Goal: Task Accomplishment & Management: Complete application form

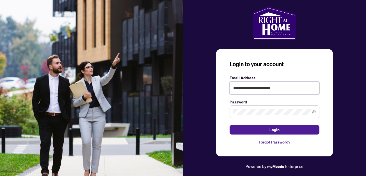
type input "**********"
click at [248, 109] on span at bounding box center [275, 112] width 90 height 13
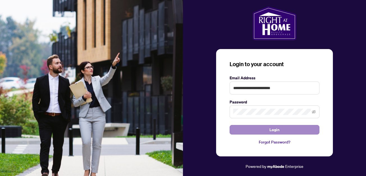
click at [274, 131] on span "Login" at bounding box center [274, 129] width 10 height 9
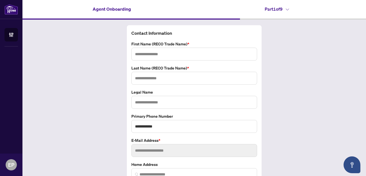
type input "*****"
type input "**********"
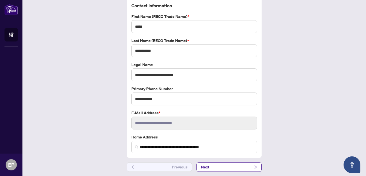
scroll to position [27, 0]
click at [213, 168] on button "Next" at bounding box center [228, 168] width 65 height 10
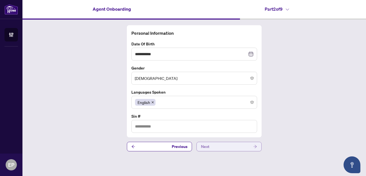
type input "*********"
click at [209, 147] on button "Next" at bounding box center [228, 147] width 65 height 10
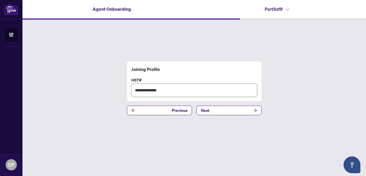
click at [158, 91] on input "**********" at bounding box center [194, 90] width 126 height 13
type input "*"
click at [200, 109] on button "Next" at bounding box center [228, 111] width 65 height 10
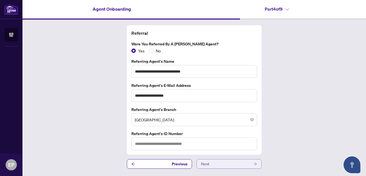
click at [213, 160] on button "Next" at bounding box center [228, 164] width 65 height 10
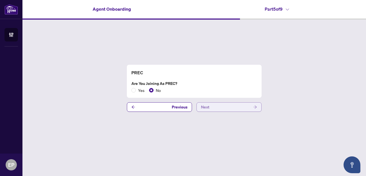
click at [207, 107] on span "Next" at bounding box center [205, 107] width 8 height 9
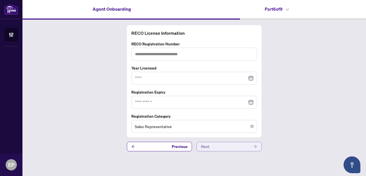
click at [213, 144] on button "Next" at bounding box center [228, 147] width 65 height 10
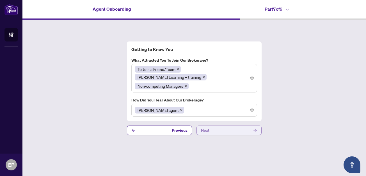
click at [208, 126] on span "Next" at bounding box center [205, 130] width 8 height 9
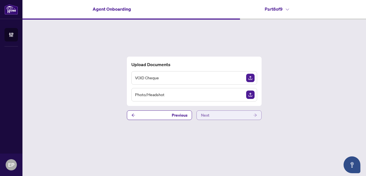
click at [207, 117] on span "Next" at bounding box center [205, 115] width 8 height 9
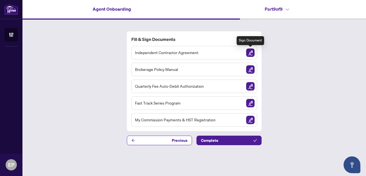
click at [253, 52] on img "Sign Document" at bounding box center [250, 53] width 8 height 8
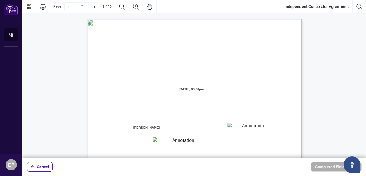
click at [239, 128] on textarea "01JXFR56RBW9B4NE74B50HY96A" at bounding box center [250, 127] width 47 height 8
click at [250, 128] on textarea "01JXFR56RBW9B4NE74B50HY96A" at bounding box center [250, 127] width 47 height 8
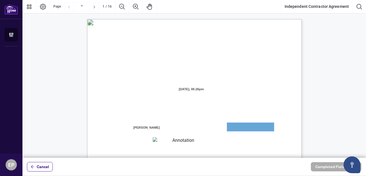
click at [250, 128] on textarea "01JXFR56RBW9B4NE74B50HY96A" at bounding box center [250, 127] width 47 height 8
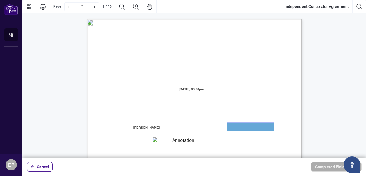
click at [250, 128] on textarea "01JXFR56RBW9B4NE74B50HY96A" at bounding box center [250, 127] width 47 height 8
click at [250, 127] on textarea "01JXFR56RBW9B4NE74B50HY96A" at bounding box center [250, 127] width 47 height 8
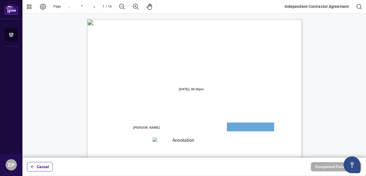
click at [250, 127] on textarea "01JXFR56RBW9B4NE74B50HY96A" at bounding box center [250, 127] width 47 height 8
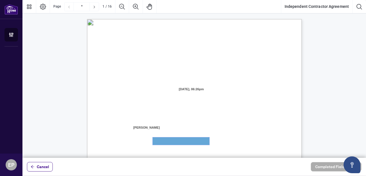
click at [185, 141] on textarea "01JXFR5G7WY784SRRAXFKCWCJR" at bounding box center [181, 142] width 57 height 8
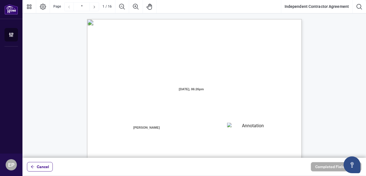
click at [122, 123] on span "AND:" at bounding box center [116, 121] width 9 height 5
click at [357, 163] on button "Open asap" at bounding box center [352, 165] width 17 height 17
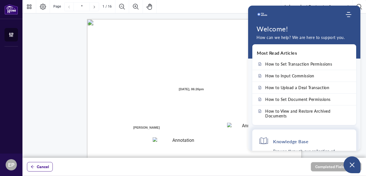
click at [278, 142] on h4 "Knowledge Base" at bounding box center [290, 142] width 35 height 6
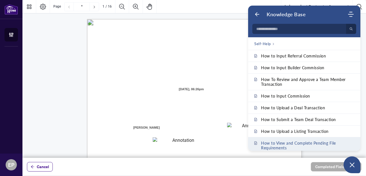
click at [287, 148] on span "How to View and Complete Pending File Requirements" at bounding box center [307, 146] width 93 height 10
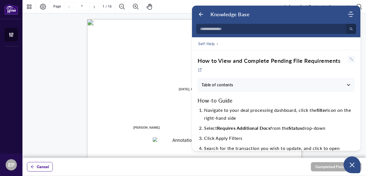
click at [226, 29] on input at bounding box center [269, 29] width 147 height 10
